Goal: Transaction & Acquisition: Purchase product/service

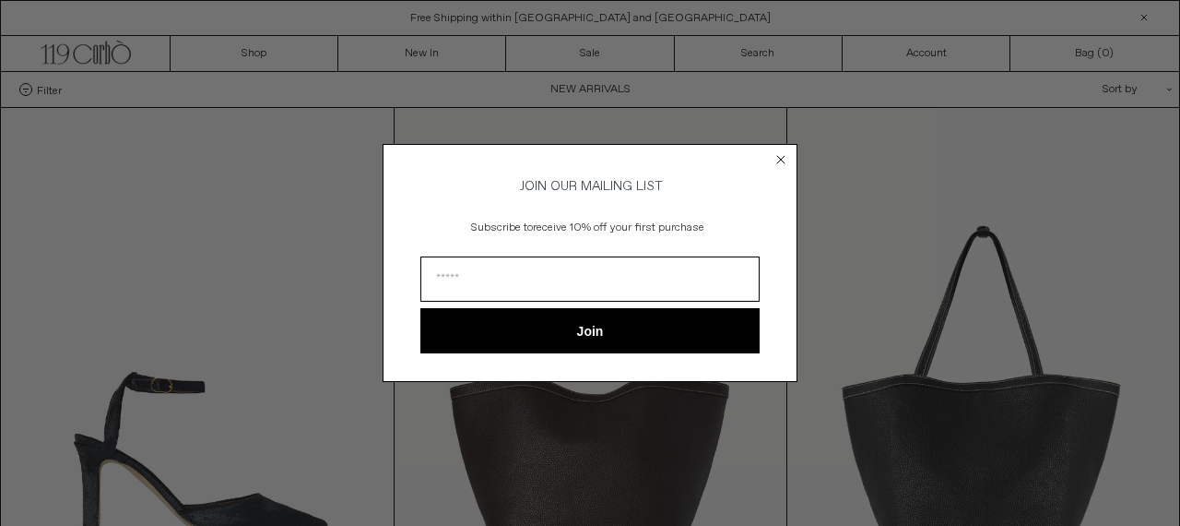
click at [779, 156] on icon "Close dialog" at bounding box center [780, 159] width 7 height 7
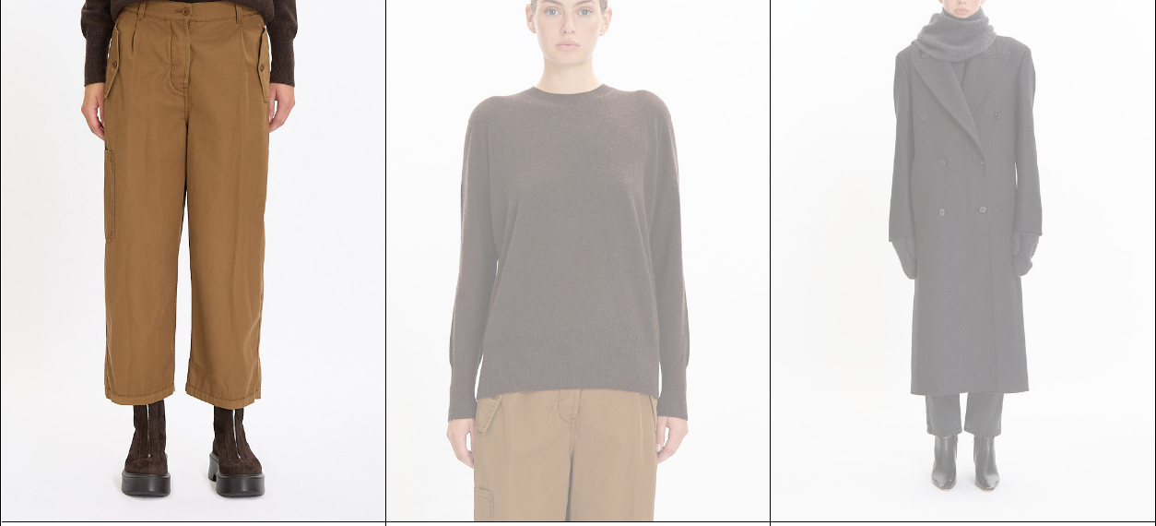
scroll to position [6393, 0]
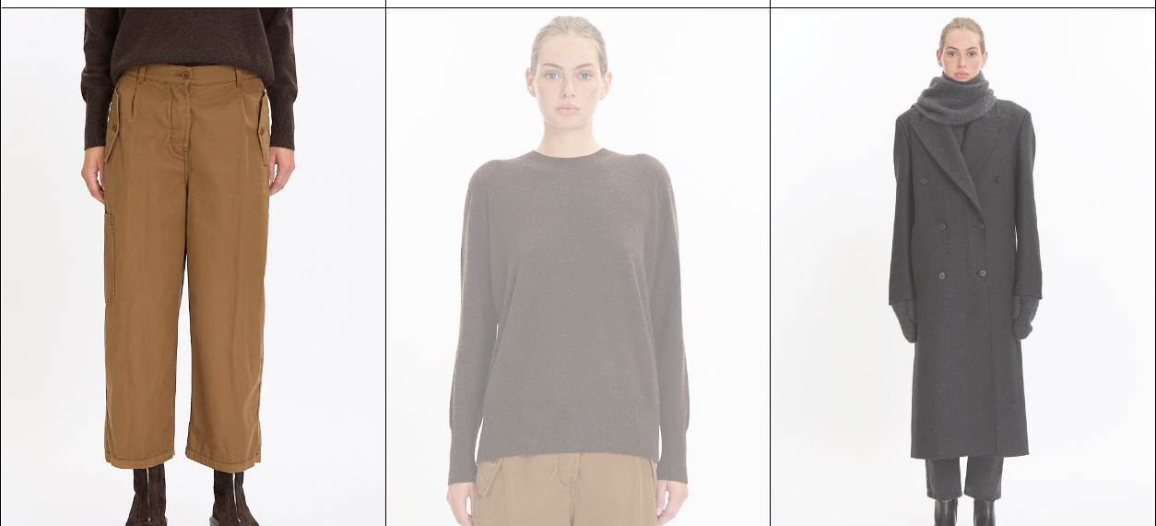
click at [988, 213] on at bounding box center [963, 296] width 384 height 576
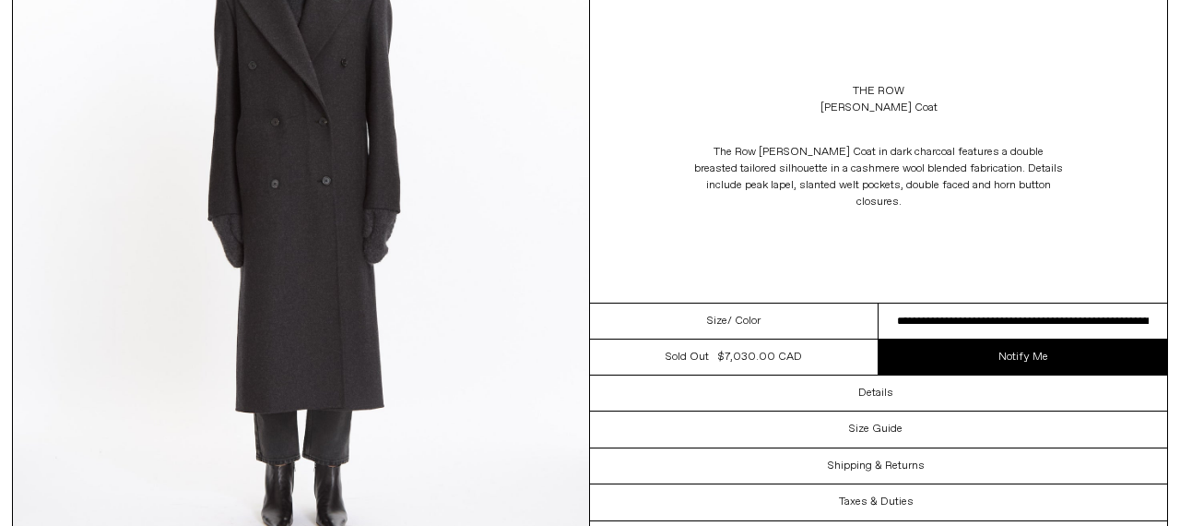
scroll to position [319, 0]
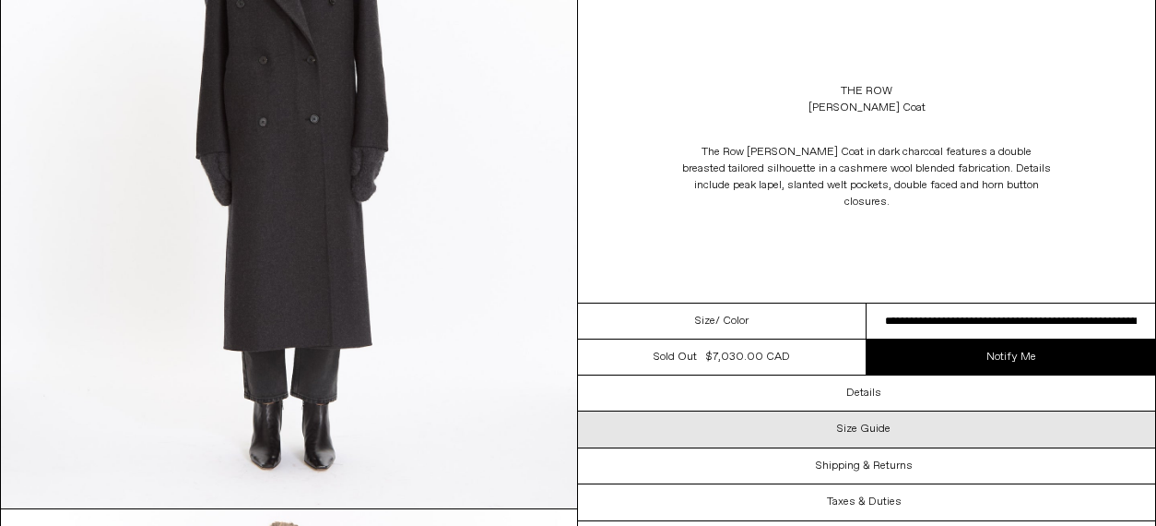
click at [868, 422] on h3 "Size Guide" at bounding box center [863, 428] width 53 height 13
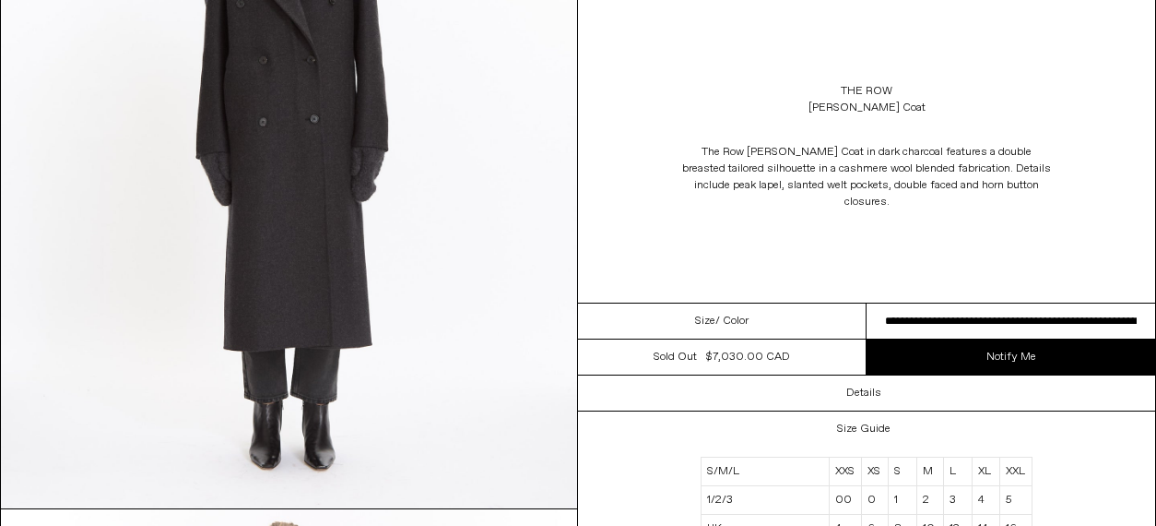
click at [445, 265] on img at bounding box center [289, 148] width 576 height 720
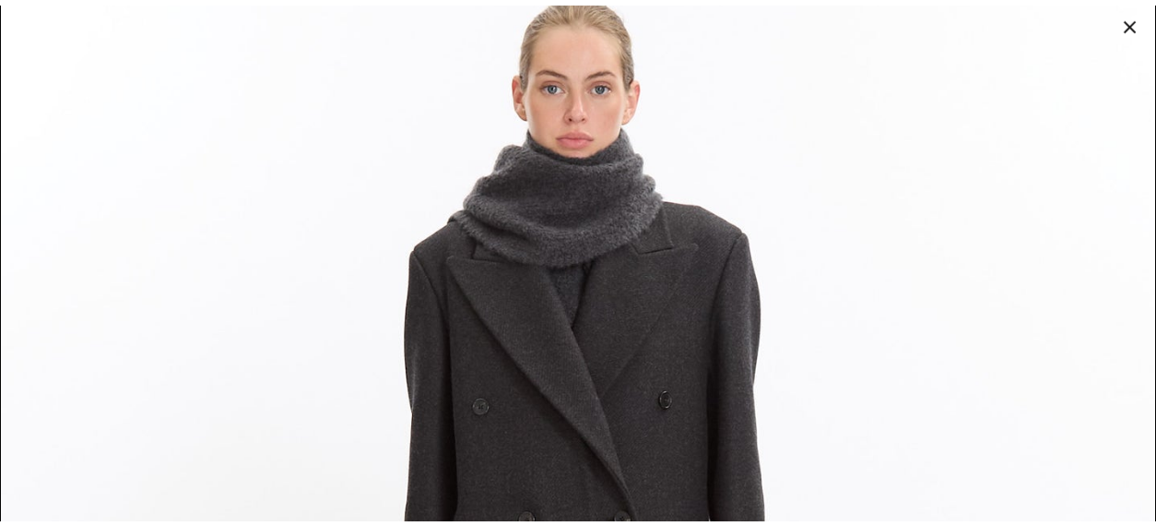
scroll to position [0, 0]
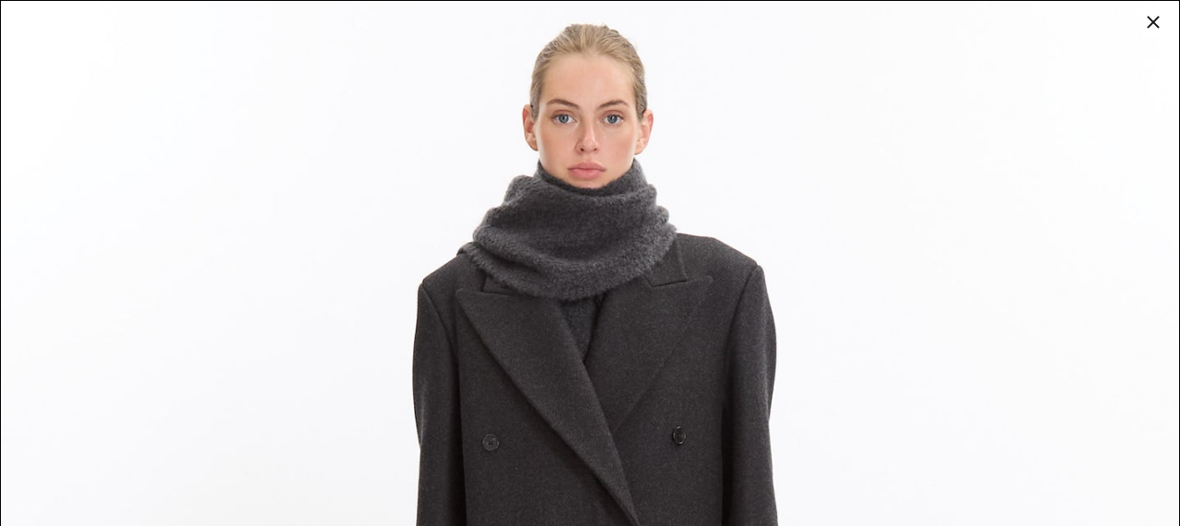
click at [1155, 16] on div at bounding box center [1154, 22] width 26 height 26
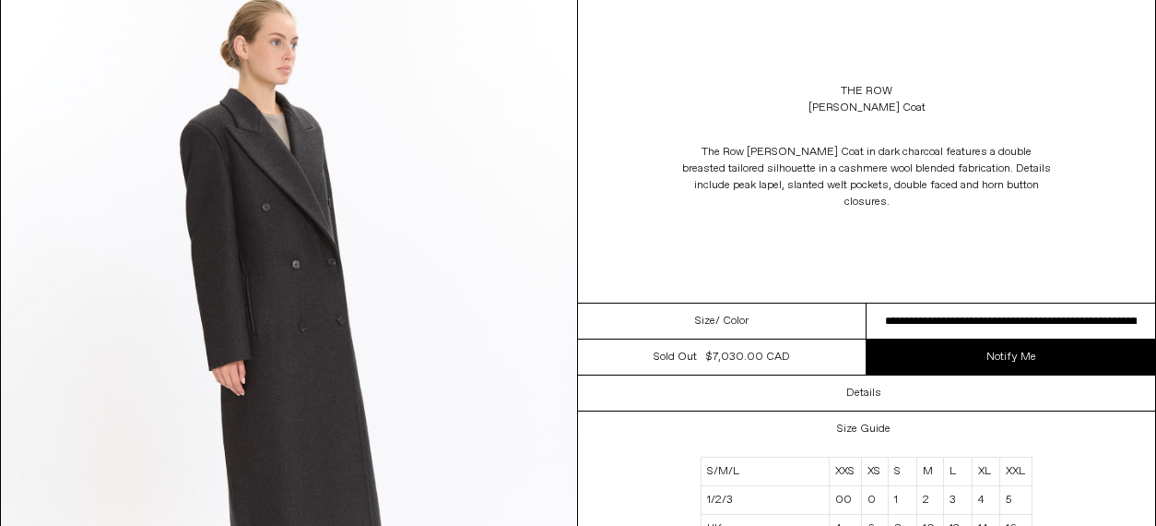
scroll to position [1560, 0]
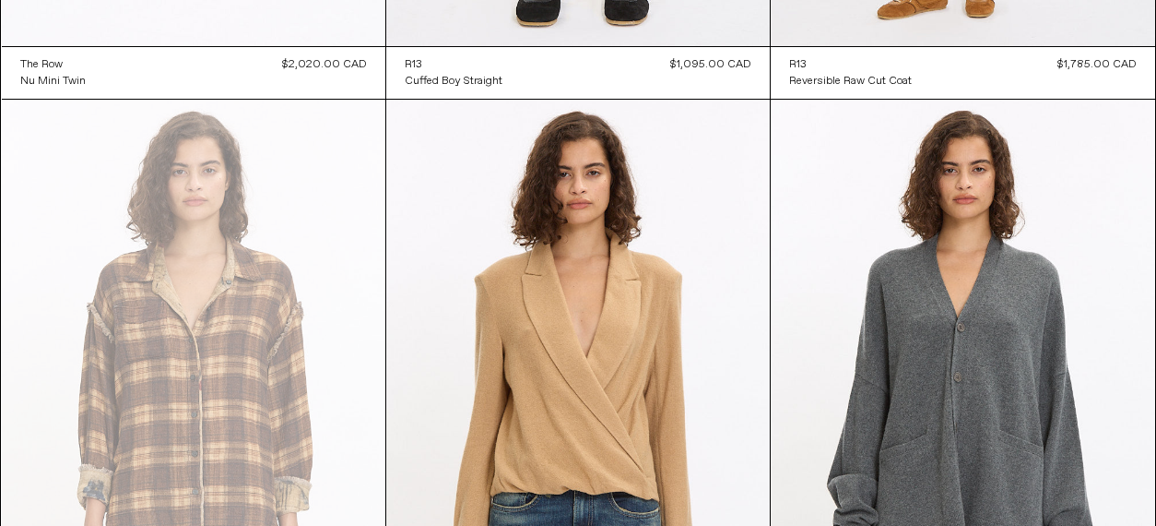
scroll to position [30305, 0]
